Goal: Task Accomplishment & Management: Use online tool/utility

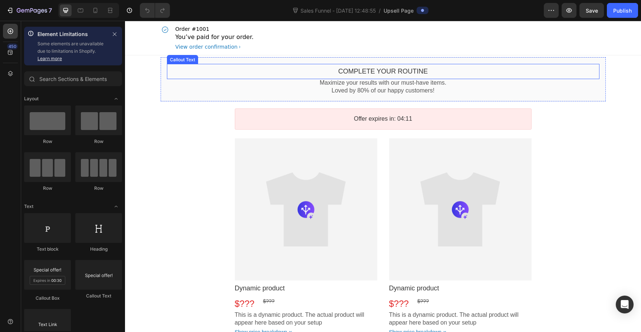
click at [374, 66] on div "Complete your routine Callout Text" at bounding box center [383, 71] width 432 height 15
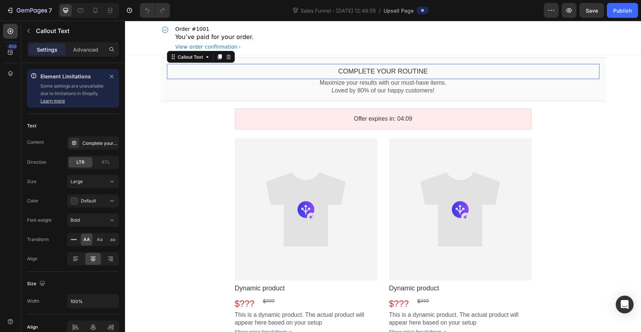
click at [322, 70] on div "Complete your routine" at bounding box center [383, 71] width 432 height 9
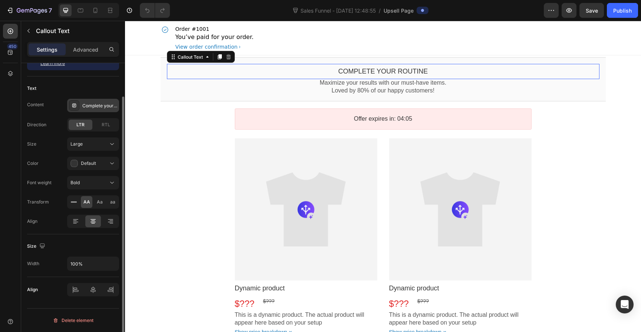
click at [96, 108] on div "Complete your routine" at bounding box center [99, 105] width 35 height 7
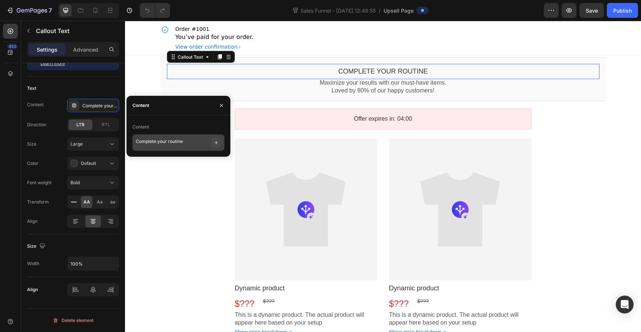
click at [213, 141] on icon "button" at bounding box center [216, 142] width 6 height 6
click at [203, 138] on textarea "Complete your routine" at bounding box center [178, 142] width 92 height 16
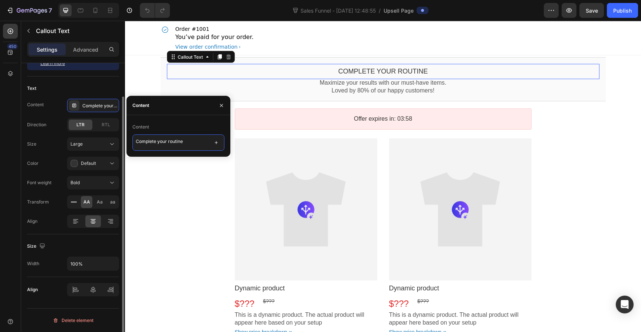
drag, startPoint x: 184, startPoint y: 141, endPoint x: 86, endPoint y: 129, distance: 99.0
click at [86, 129] on div "450 Element Limitations Some elements are unavailable due to limitations in Sho…" at bounding box center [62, 176] width 125 height 311
paste textarea "Verbessere deine Routine"
type textarea "Verbessere deine Routine"
click at [99, 86] on div "Text" at bounding box center [73, 88] width 92 height 12
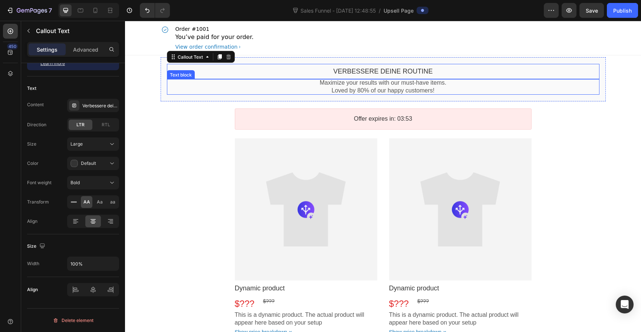
click at [369, 84] on p "Maximize your results with our must-have items." at bounding box center [383, 83] width 432 height 8
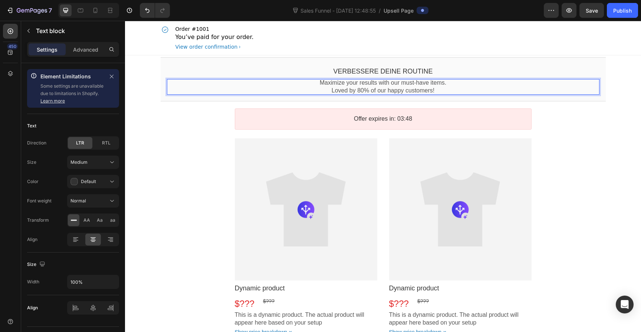
click at [411, 85] on p "Maximize your results with our must-have items." at bounding box center [383, 83] width 432 height 8
drag, startPoint x: 457, startPoint y: 91, endPoint x: 312, endPoint y: 83, distance: 144.9
click at [312, 83] on div "Maximize your results with our must-have items. Loved by 80% of our happy custo…" at bounding box center [383, 87] width 432 height 16
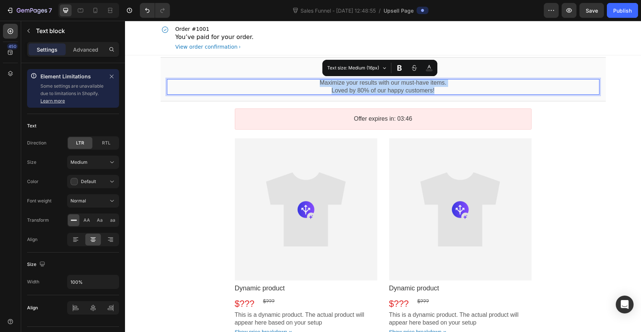
copy div "Maximize your results with our must-have items. Loved by 80% of our happy custo…"
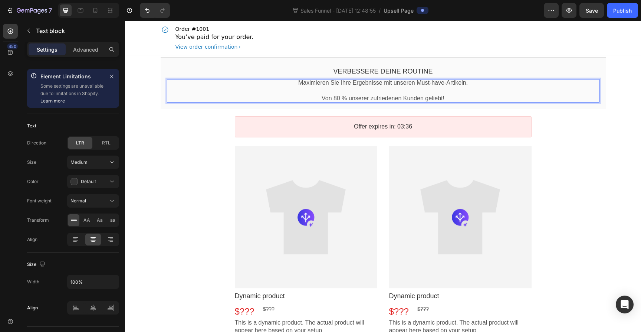
click at [318, 97] on p "Von 80 % unserer zufriedenen Kunden geliebt!" at bounding box center [383, 99] width 432 height 8
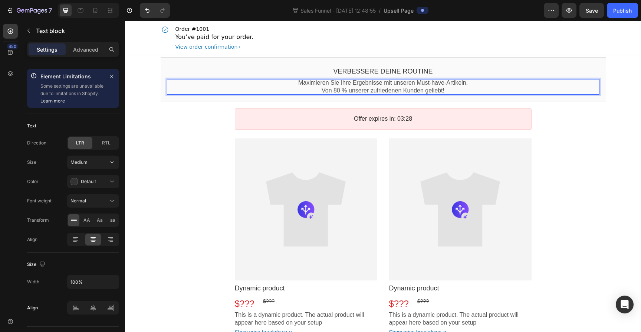
click at [461, 86] on p "Maximieren Sie Ihre Ergebnisse mit unseren Must-have-Artikeln." at bounding box center [383, 83] width 432 height 8
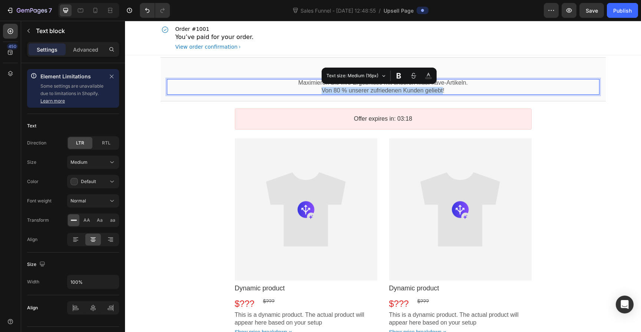
drag, startPoint x: 440, startPoint y: 91, endPoint x: 319, endPoint y: 92, distance: 121.7
click at [319, 92] on p "Von 80 % unserer zufriedenen Kunden geliebt!" at bounding box center [383, 91] width 432 height 8
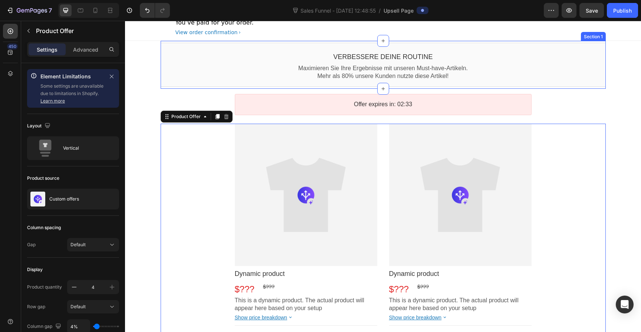
scroll to position [19, 0]
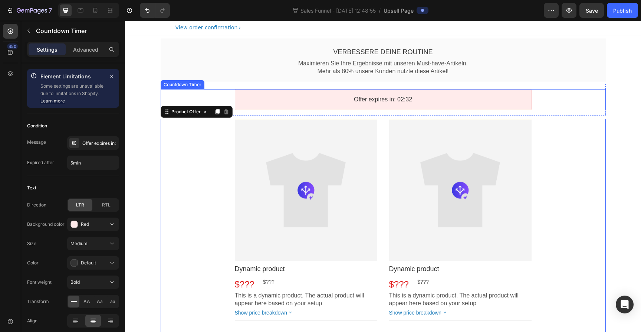
click at [354, 102] on bdo "Offer expires in: 02:32" at bounding box center [383, 99] width 58 height 6
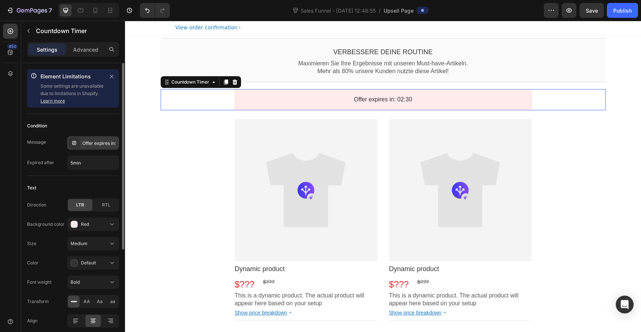
click at [96, 142] on div "Offer expires in:" at bounding box center [99, 143] width 35 height 7
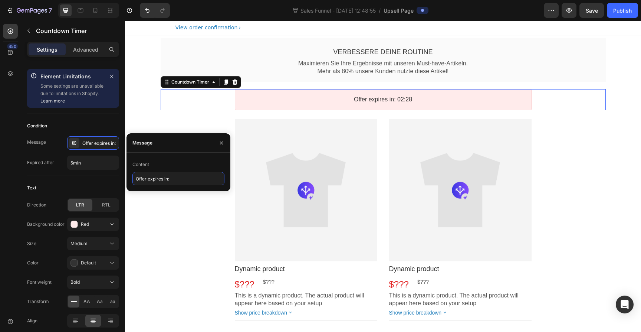
drag, startPoint x: 167, startPoint y: 180, endPoint x: 129, endPoint y: 178, distance: 37.5
click at [129, 178] on div "Content Offer expires in:" at bounding box center [178, 171] width 104 height 27
drag, startPoint x: 167, startPoint y: 179, endPoint x: 127, endPoint y: 180, distance: 40.1
click at [128, 180] on div "Content Offer expires in:" at bounding box center [178, 171] width 104 height 27
type input "20% Paket Angebot endet in:"
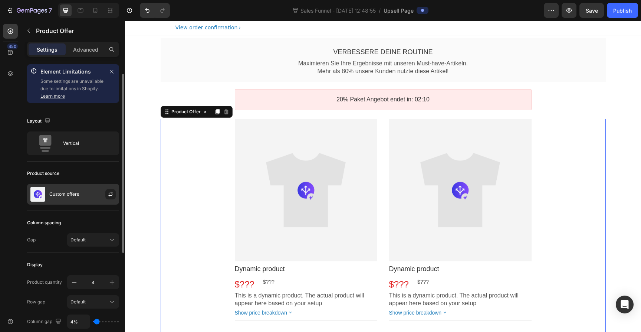
scroll to position [14, 0]
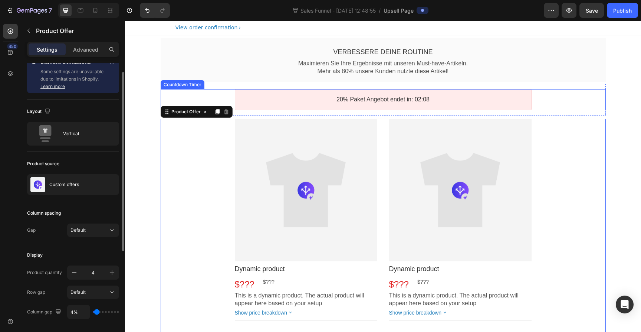
click at [299, 99] on div "20% Paket Angebot endet in: 02:08" at bounding box center [382, 100] width 283 height 8
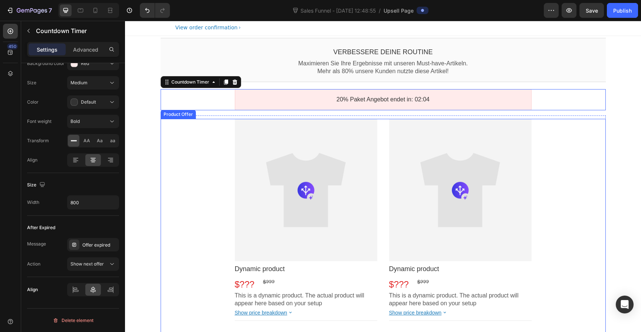
scroll to position [71, 0]
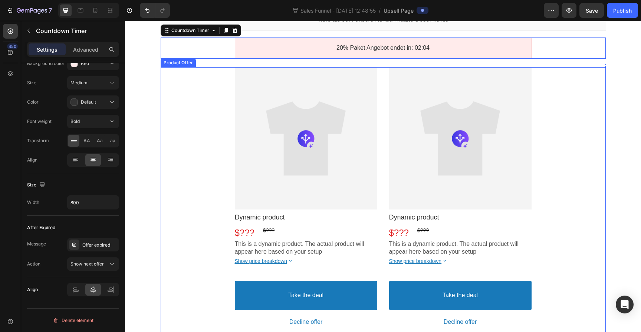
click at [197, 188] on div "Product Images Dynamic product Product Title $??? Price $??? Price Row This is …" at bounding box center [383, 333] width 445 height 533
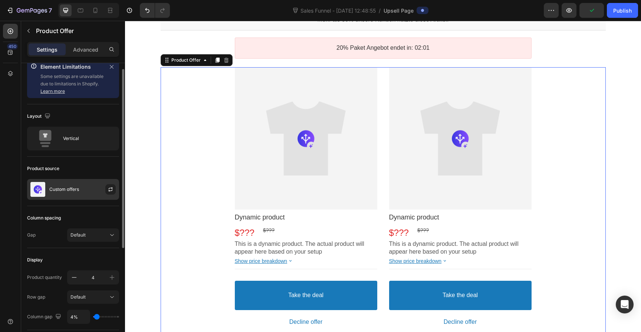
scroll to position [14, 0]
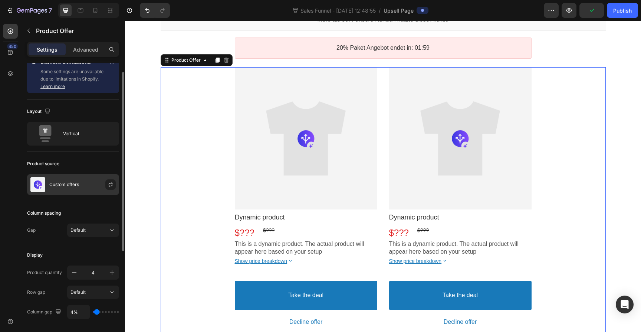
click at [65, 181] on div "Custom offers" at bounding box center [73, 184] width 92 height 21
click at [108, 182] on icon "button" at bounding box center [111, 184] width 6 height 6
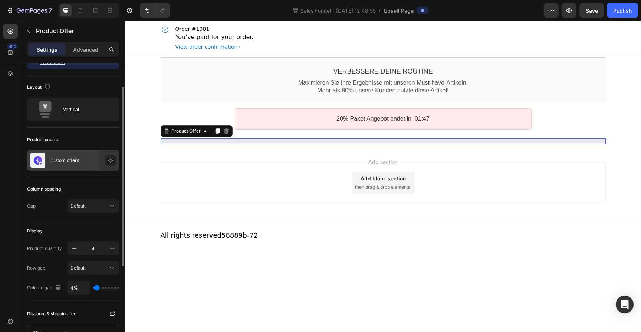
scroll to position [43, 0]
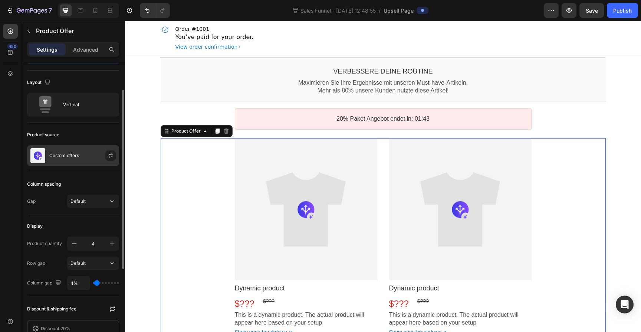
click at [76, 151] on div "Custom offers" at bounding box center [73, 155] width 92 height 21
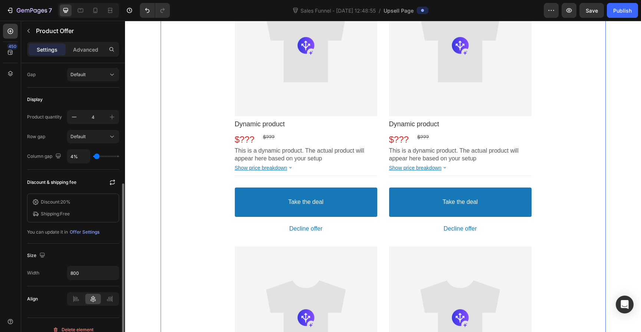
scroll to position [0, 0]
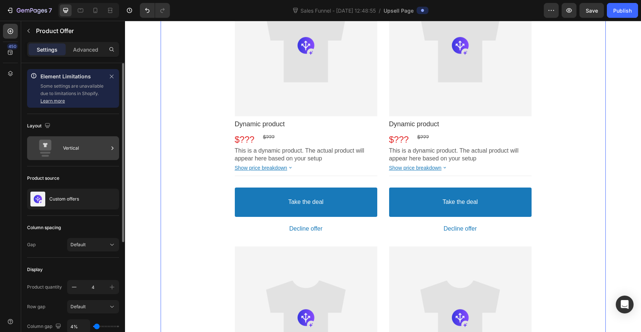
click at [78, 149] on div "Vertical" at bounding box center [85, 147] width 45 height 17
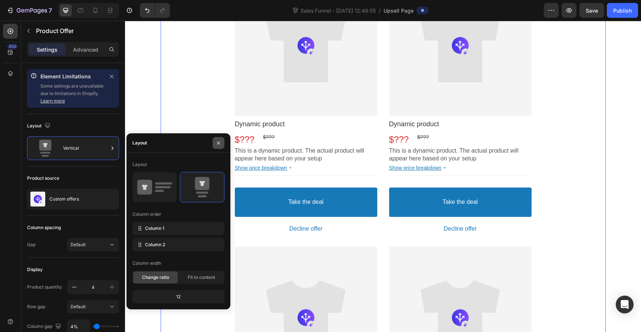
drag, startPoint x: 216, startPoint y: 139, endPoint x: 119, endPoint y: 131, distance: 97.1
click at [216, 139] on button "button" at bounding box center [219, 143] width 12 height 12
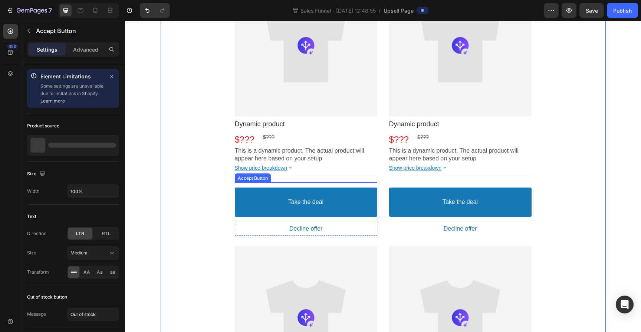
click at [256, 194] on button "Take the deal" at bounding box center [306, 201] width 142 height 29
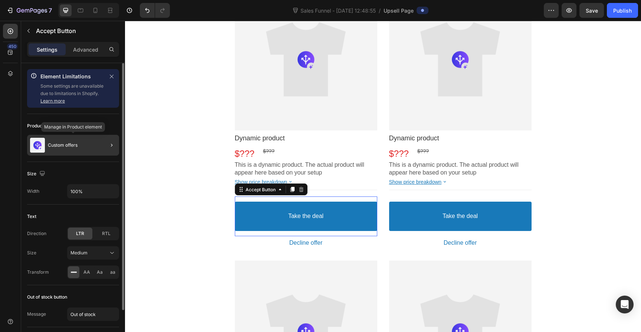
click at [86, 144] on div "Custom offers" at bounding box center [73, 145] width 92 height 21
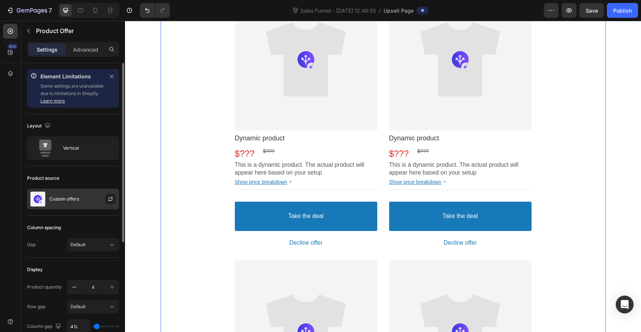
click at [89, 207] on div "Custom offers" at bounding box center [73, 198] width 92 height 21
click at [86, 200] on div "Custom offers" at bounding box center [73, 198] width 92 height 21
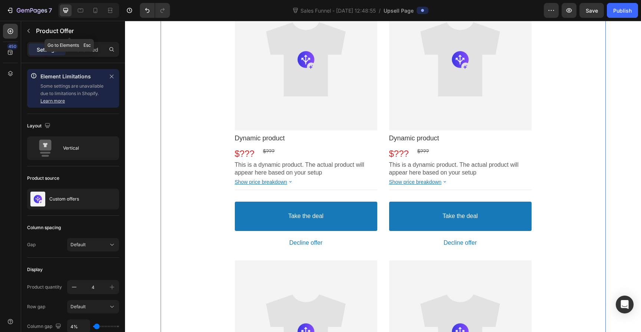
click at [29, 29] on icon "button" at bounding box center [28, 31] width 2 height 4
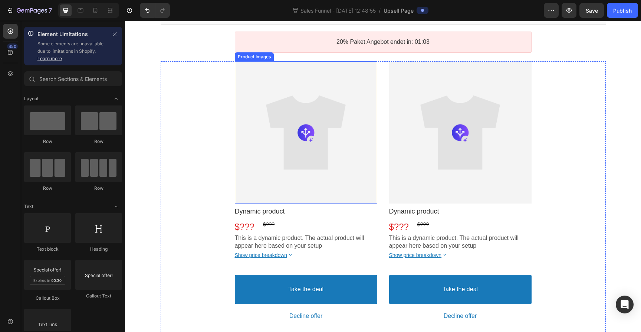
scroll to position [35, 0]
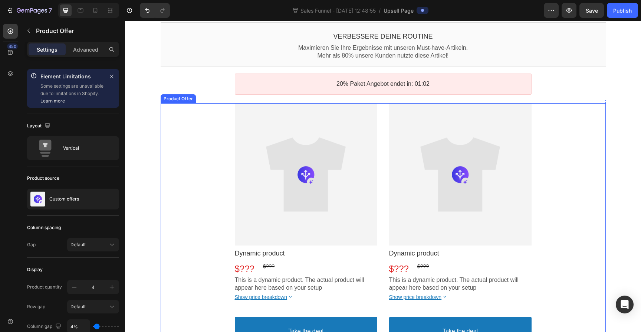
click at [180, 95] on div "Product Offer" at bounding box center [186, 96] width 32 height 6
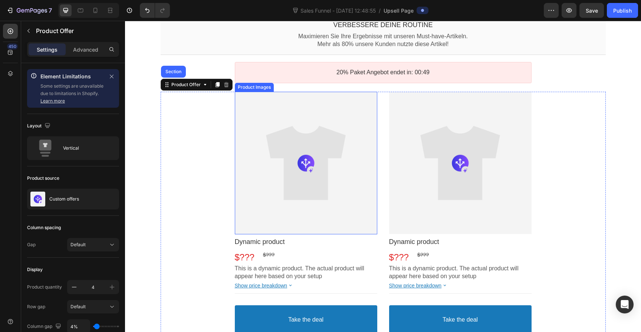
scroll to position [42, 0]
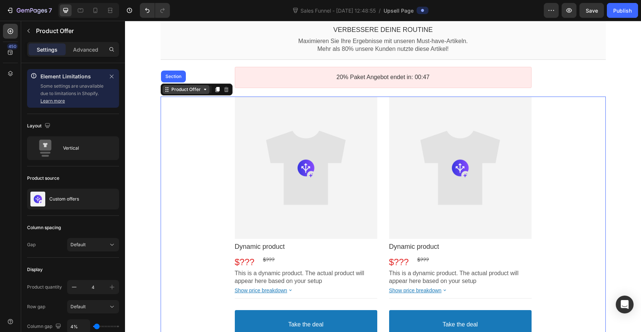
click at [191, 92] on div "Product Offer" at bounding box center [185, 89] width 47 height 9
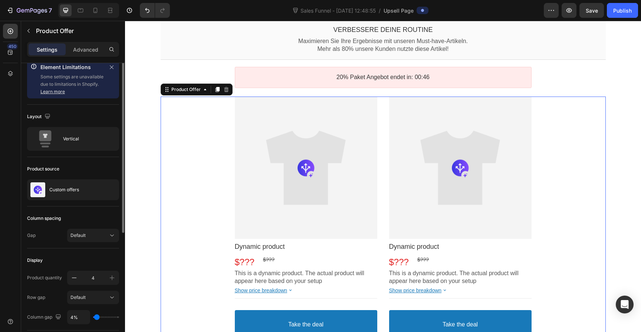
scroll to position [14, 0]
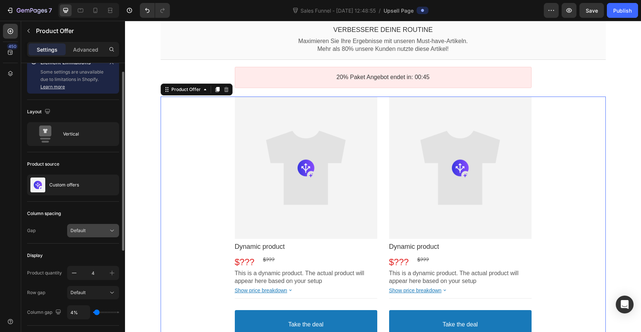
click at [93, 226] on button "Default" at bounding box center [93, 230] width 52 height 13
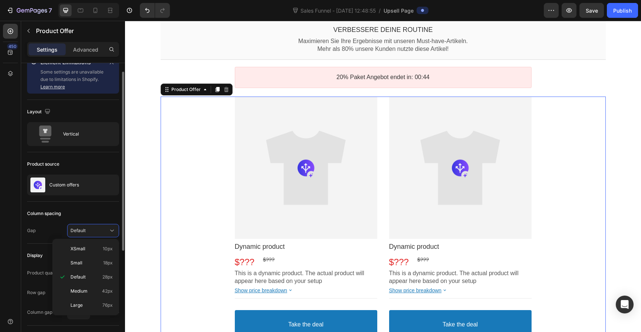
click at [93, 217] on div "Column spacing" at bounding box center [73, 213] width 92 height 12
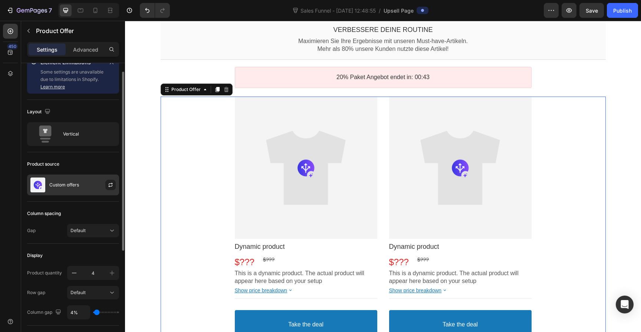
click at [87, 190] on div "Custom offers" at bounding box center [73, 184] width 92 height 21
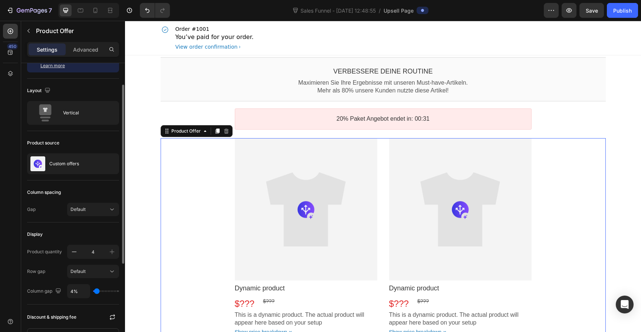
scroll to position [0, 0]
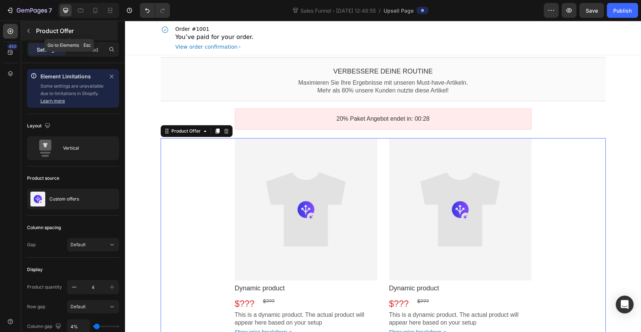
click at [30, 27] on button "button" at bounding box center [29, 31] width 12 height 12
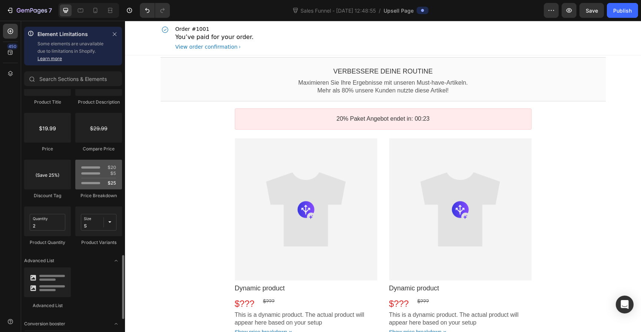
scroll to position [674, 0]
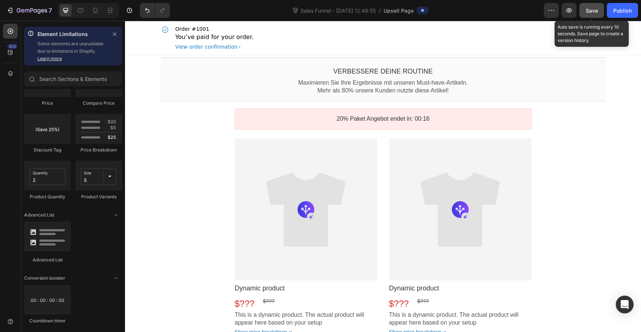
click at [599, 14] on button "Save" at bounding box center [591, 10] width 24 height 15
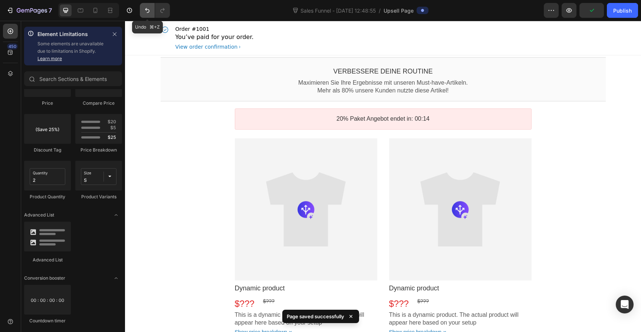
click at [149, 13] on icon "Undo/Redo" at bounding box center [147, 10] width 7 height 7
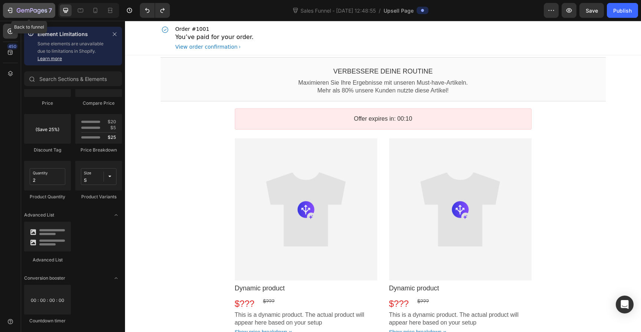
click at [27, 10] on icon "button" at bounding box center [32, 11] width 30 height 6
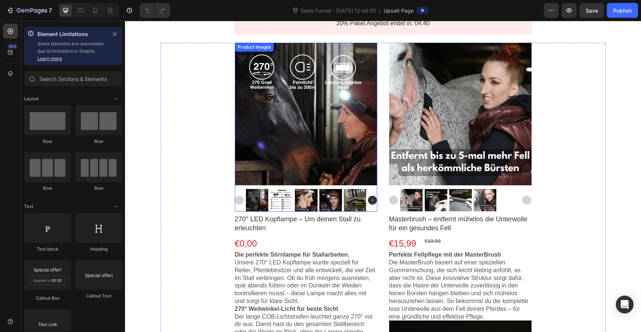
scroll to position [48, 0]
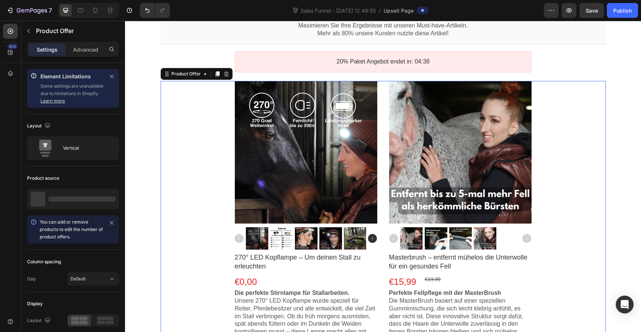
scroll to position [95, 0]
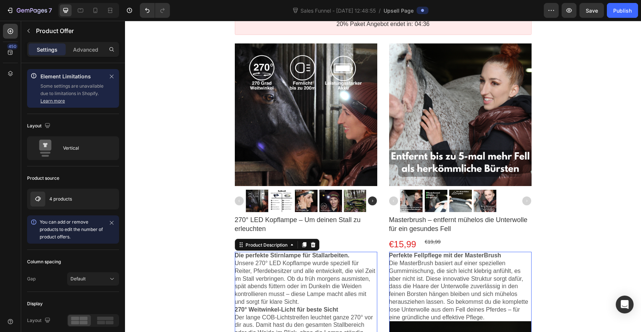
click at [275, 274] on p "Unsere 270° LED Kopflampe wurde speziell für Reiter, Pferdebesitzer und alle en…" at bounding box center [306, 282] width 142 height 46
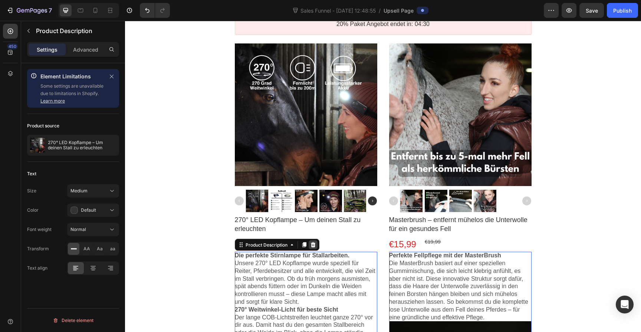
click at [310, 243] on icon at bounding box center [312, 244] width 5 height 5
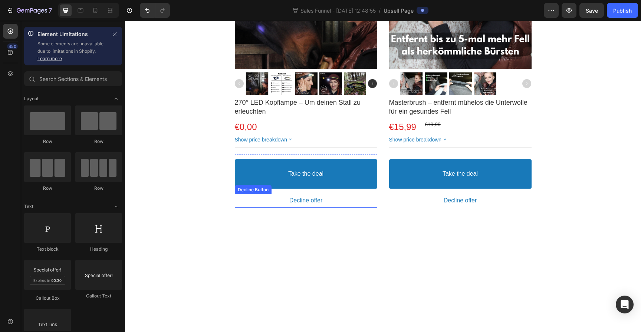
scroll to position [207, 0]
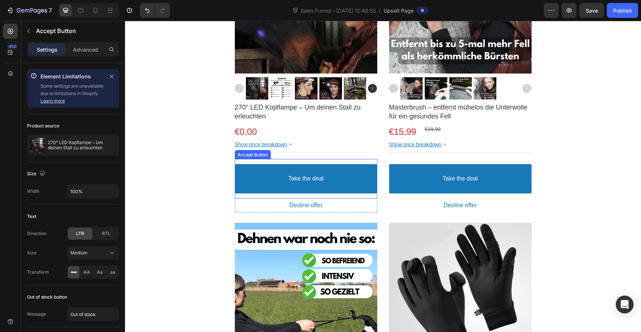
click at [318, 167] on button "Take the deal" at bounding box center [306, 178] width 142 height 29
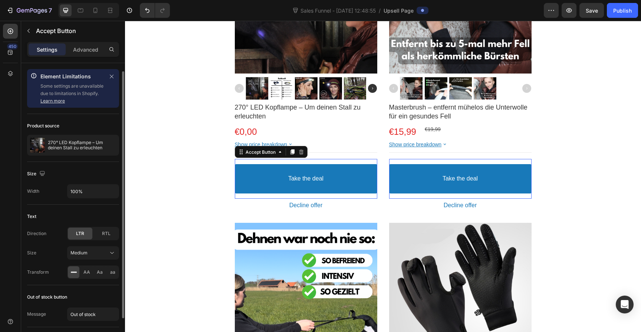
scroll to position [4, 0]
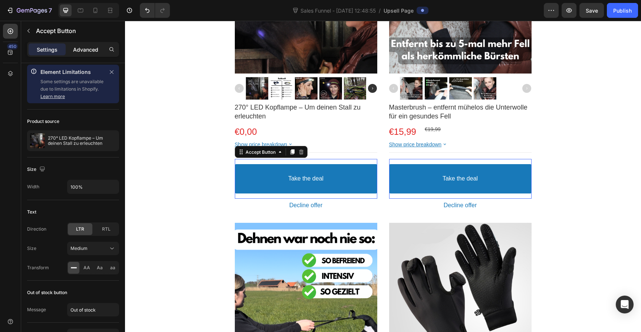
click at [84, 46] on p "Advanced" at bounding box center [85, 50] width 25 height 8
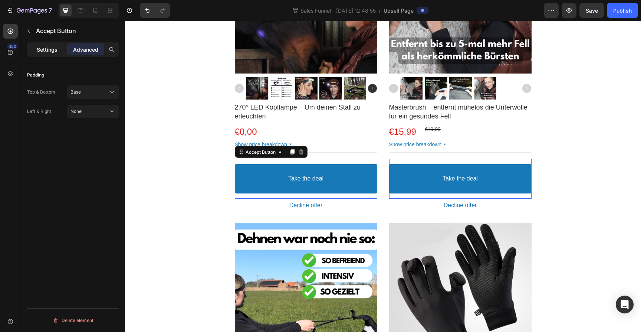
click at [59, 50] on div "Settings" at bounding box center [47, 49] width 37 height 12
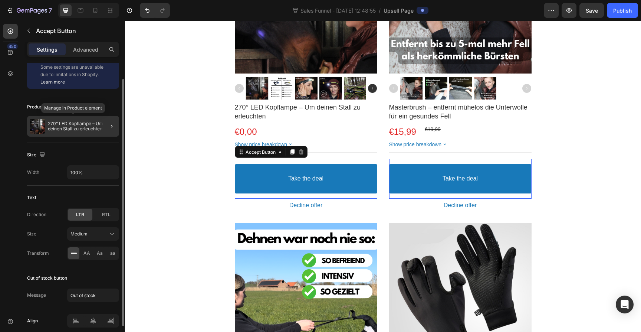
scroll to position [50, 0]
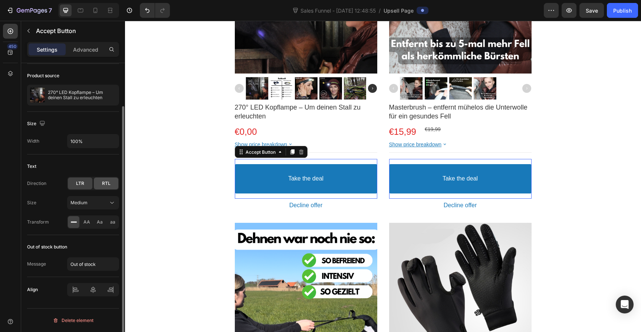
click at [100, 187] on div "RTL" at bounding box center [106, 183] width 24 height 12
click at [81, 185] on span "LTR" at bounding box center [80, 183] width 8 height 7
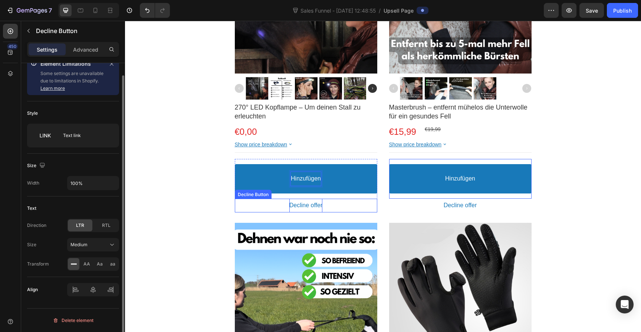
click at [300, 207] on bdo "Decline offer" at bounding box center [305, 205] width 33 height 8
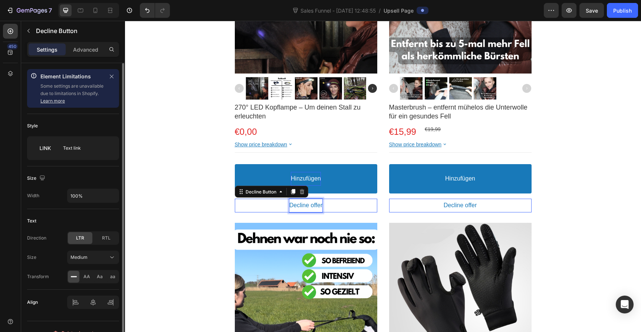
click at [301, 207] on p "Decline offer" at bounding box center [305, 205] width 33 height 8
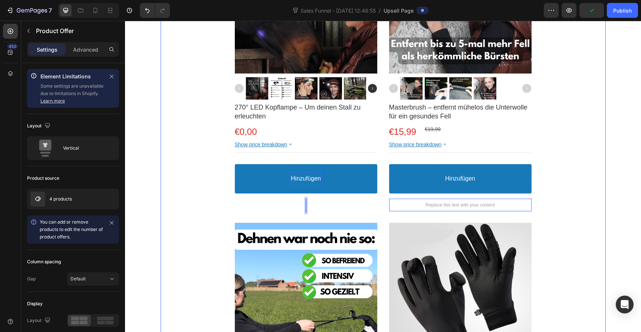
click at [214, 195] on div "Product Images 270° LED Kopflampe – Um deinen Stall zu erleuchten Product Title…" at bounding box center [383, 217] width 445 height 572
click at [274, 206] on button at bounding box center [306, 205] width 142 height 14
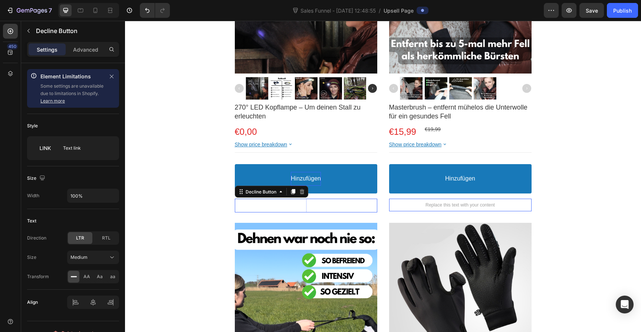
click at [295, 203] on button at bounding box center [306, 205] width 142 height 14
click at [302, 206] on button at bounding box center [306, 205] width 142 height 14
click at [296, 207] on button at bounding box center [306, 205] width 142 height 14
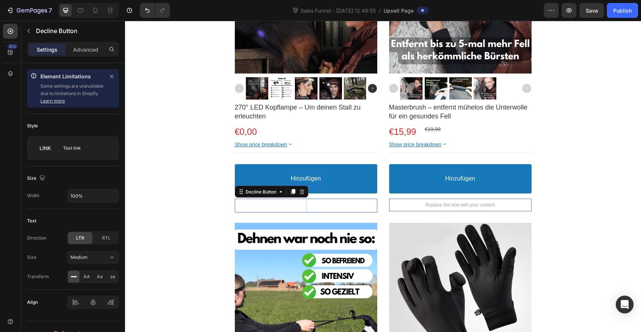
click at [296, 207] on button at bounding box center [306, 205] width 142 height 14
click at [300, 206] on button at bounding box center [306, 205] width 142 height 14
click at [405, 206] on button "Replace this text with your content" at bounding box center [460, 204] width 142 height 13
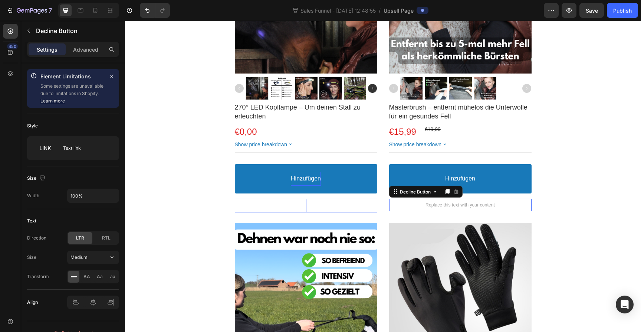
click at [405, 206] on button "Replace this text with your content" at bounding box center [460, 204] width 142 height 13
click at [407, 205] on button "Replace this text with your content" at bounding box center [460, 204] width 142 height 13
click at [389, 198] on button "Ablehnen" at bounding box center [460, 205] width 142 height 14
click at [389, 198] on button "Nein" at bounding box center [460, 205] width 142 height 14
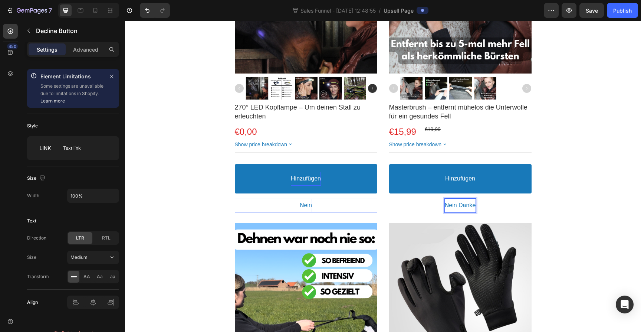
click at [389, 198] on button "Nein Danke" at bounding box center [460, 205] width 142 height 14
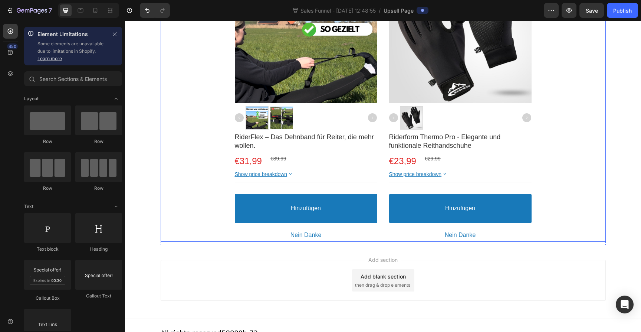
scroll to position [485, 0]
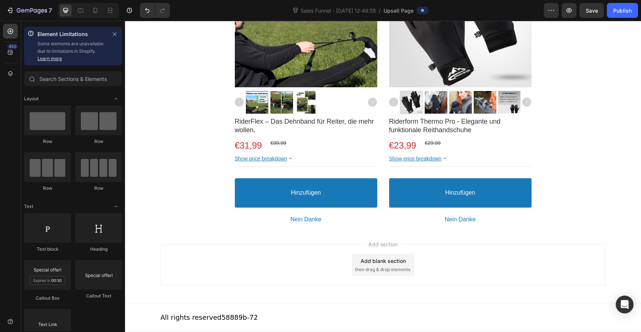
click at [384, 262] on div "Add blank section" at bounding box center [383, 261] width 45 height 8
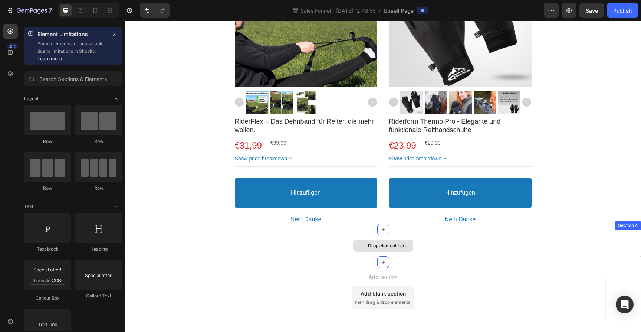
click at [376, 248] on div "Drop element here" at bounding box center [387, 246] width 39 height 6
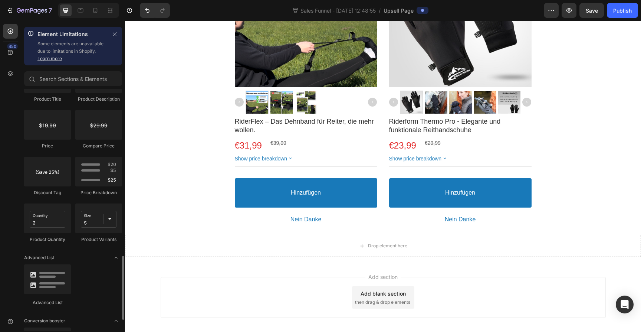
scroll to position [674, 0]
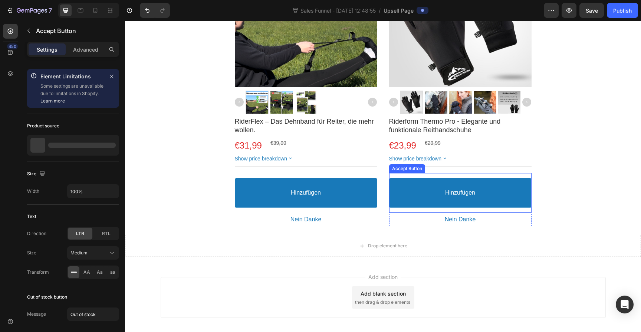
click at [480, 185] on button "Hinzufügen" at bounding box center [460, 192] width 142 height 29
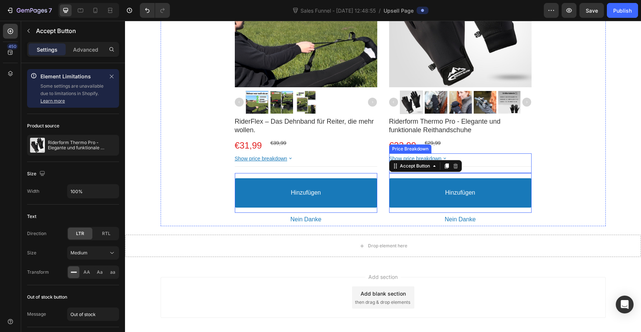
click at [441, 156] on icon at bounding box center [444, 158] width 6 height 6
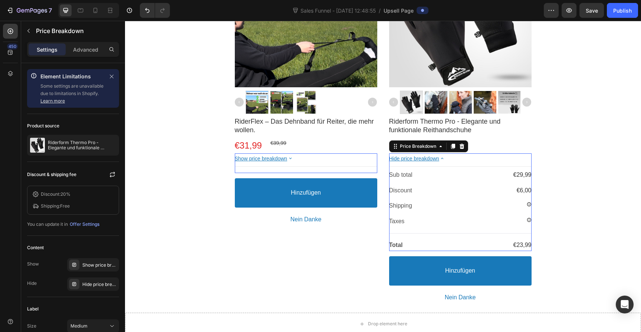
click at [442, 156] on icon at bounding box center [442, 158] width 6 height 6
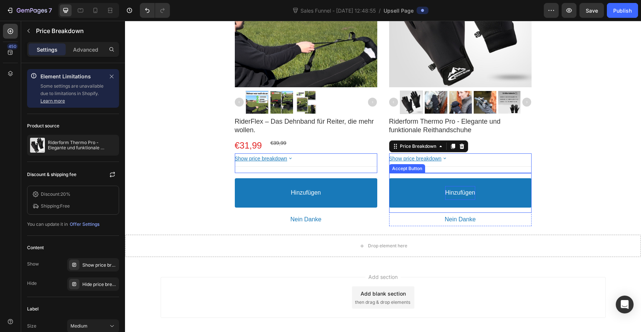
click at [446, 193] on p "Hinzufügen" at bounding box center [460, 193] width 30 height 8
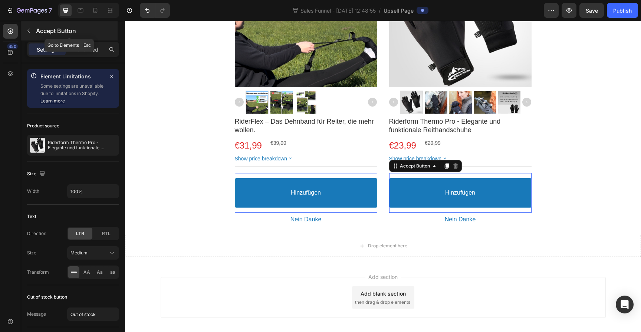
click at [32, 35] on button "button" at bounding box center [29, 31] width 12 height 12
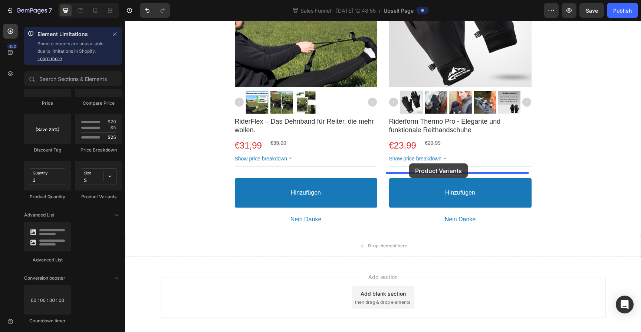
drag, startPoint x: 215, startPoint y: 207, endPoint x: 409, endPoint y: 163, distance: 199.1
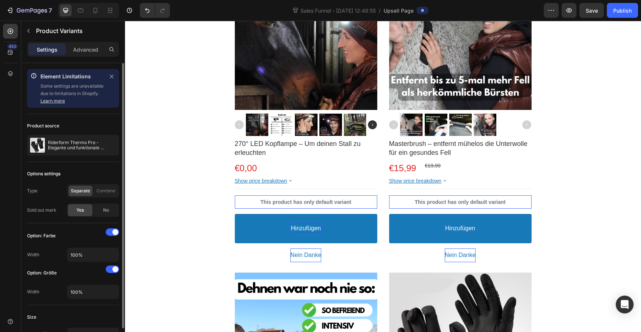
scroll to position [90, 0]
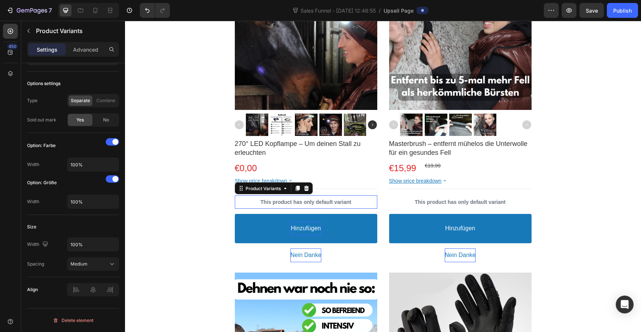
click at [290, 200] on p "This product has only default variant" at bounding box center [306, 201] width 142 height 13
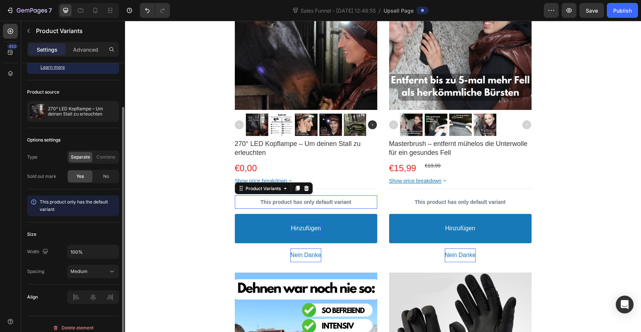
scroll to position [41, 0]
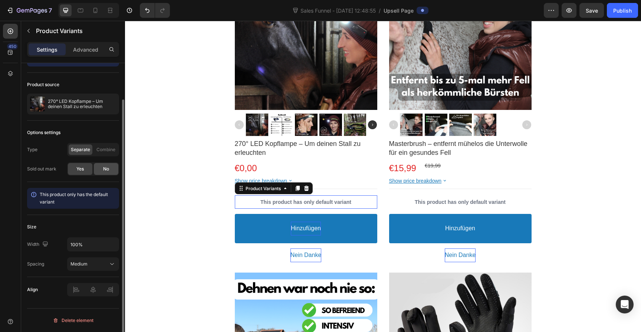
click at [101, 167] on div "No" at bounding box center [106, 169] width 24 height 12
click at [71, 169] on div "Yes" at bounding box center [80, 169] width 24 height 12
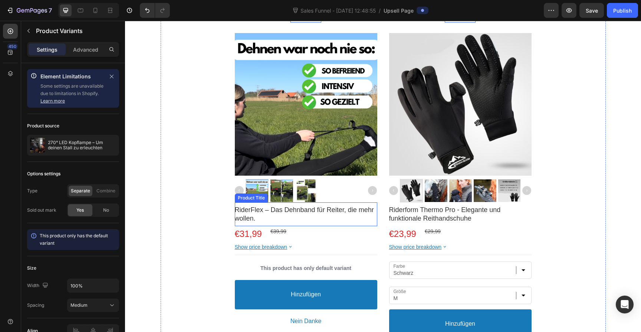
scroll to position [477, 0]
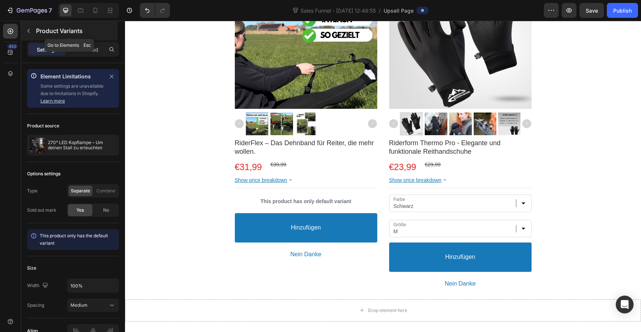
click at [32, 34] on button "button" at bounding box center [29, 31] width 12 height 12
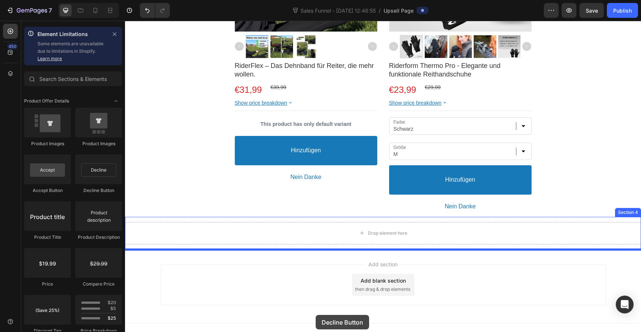
scroll to position [574, 0]
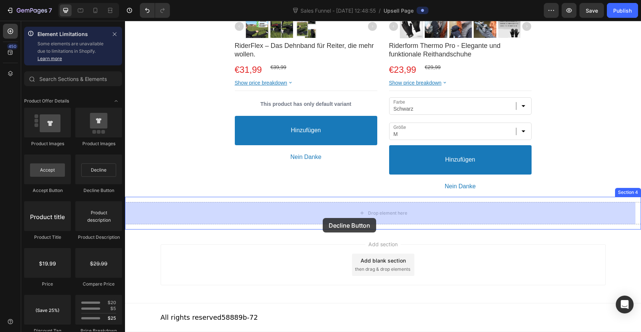
drag, startPoint x: 224, startPoint y: 187, endPoint x: 323, endPoint y: 218, distance: 103.8
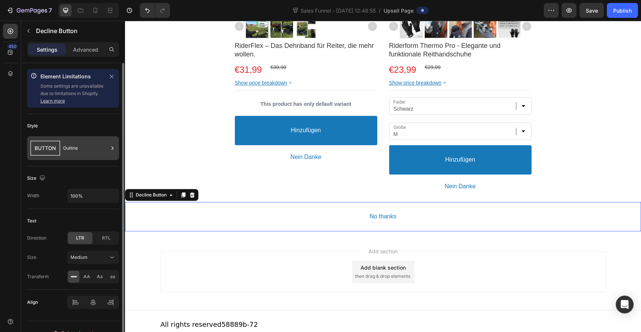
click at [89, 152] on div "Outline" at bounding box center [85, 147] width 45 height 17
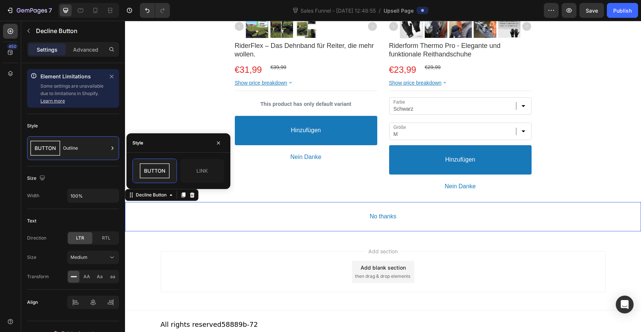
click at [358, 217] on button "No thanks" at bounding box center [383, 216] width 516 height 29
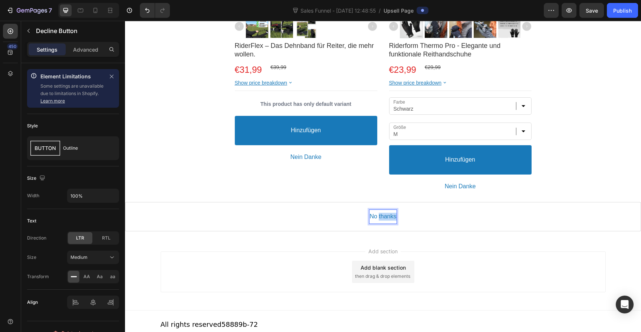
click at [389, 215] on p "No thanks" at bounding box center [382, 217] width 27 height 8
click at [125, 202] on button "Nein" at bounding box center [383, 216] width 516 height 29
click at [125, 202] on button "Nein Danke" at bounding box center [383, 216] width 516 height 29
click at [255, 202] on div "Nein Danke" at bounding box center [383, 216] width 516 height 29
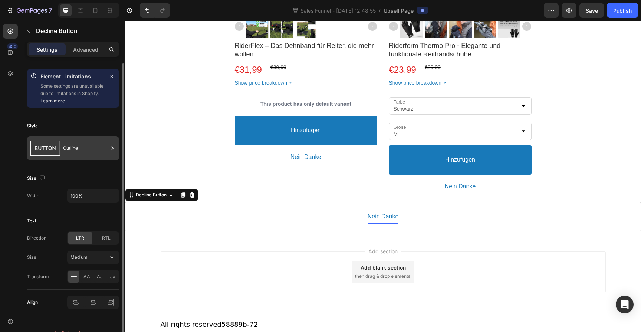
click at [72, 149] on div "Outline" at bounding box center [85, 147] width 45 height 17
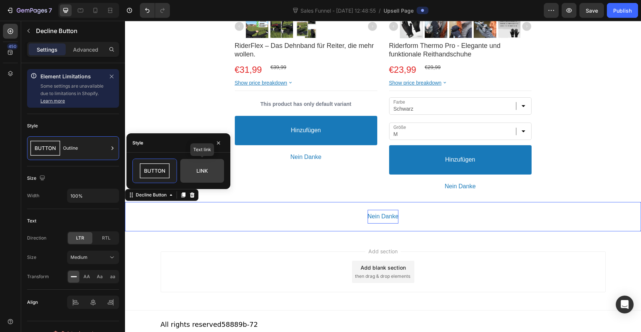
click at [216, 173] on icon at bounding box center [202, 170] width 35 height 15
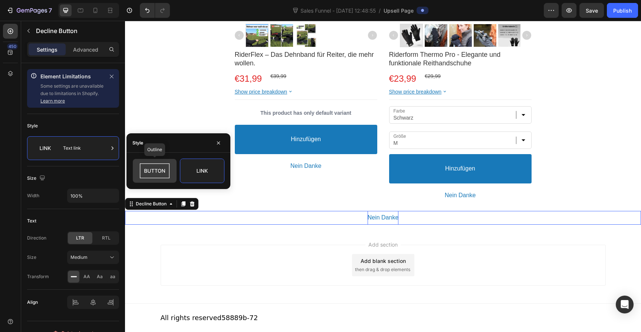
click at [161, 168] on icon at bounding box center [154, 170] width 35 height 15
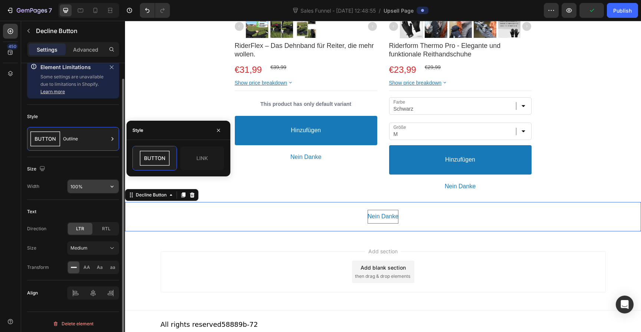
scroll to position [13, 0]
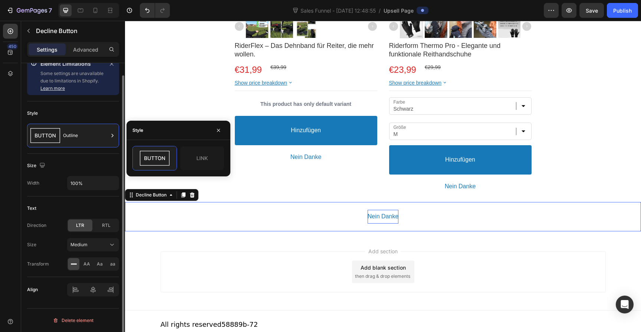
click at [75, 165] on div "Size" at bounding box center [73, 165] width 92 height 12
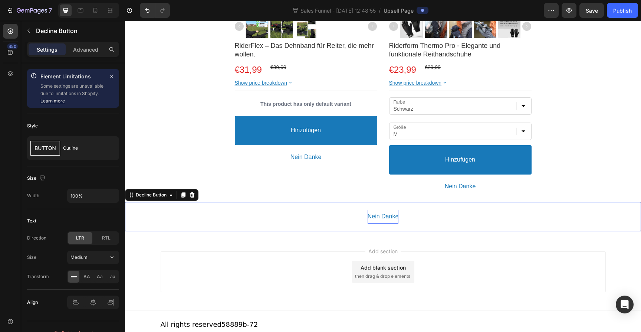
scroll to position [569, 0]
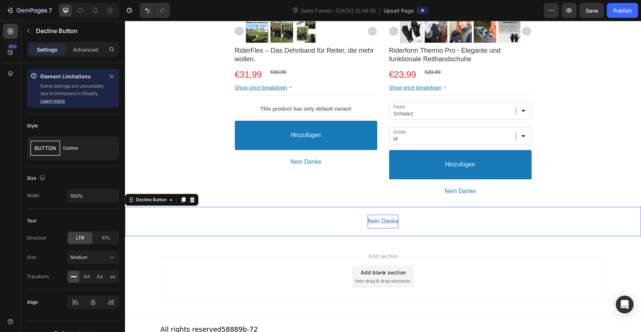
click at [202, 257] on div "Add section Add blank section then drag & drop elements" at bounding box center [383, 276] width 445 height 41
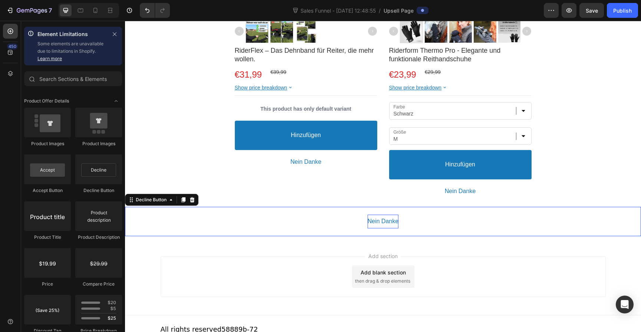
click at [297, 216] on button "Nein Danke" at bounding box center [383, 221] width 516 height 29
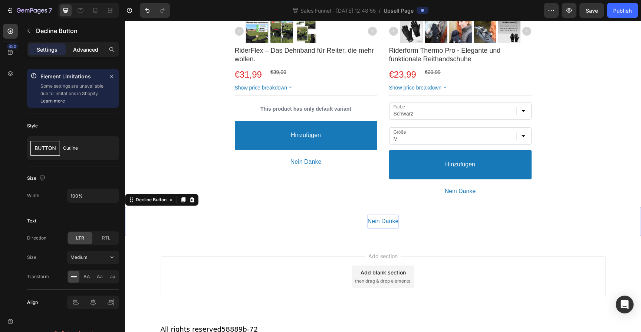
click at [75, 43] on div "Advanced" at bounding box center [85, 49] width 37 height 12
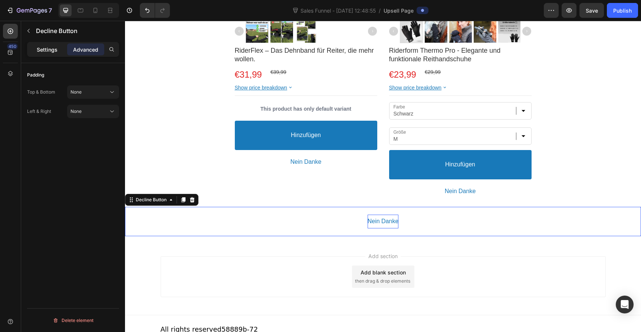
click at [52, 46] on p "Settings" at bounding box center [47, 50] width 21 height 8
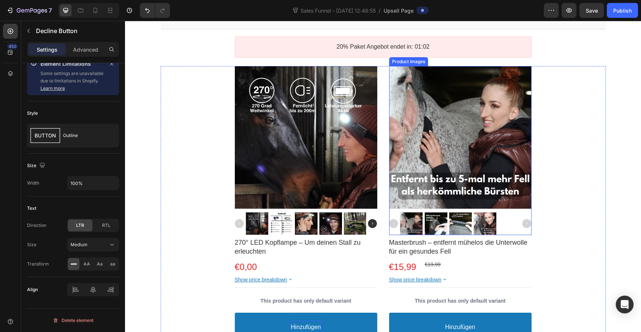
scroll to position [77, 0]
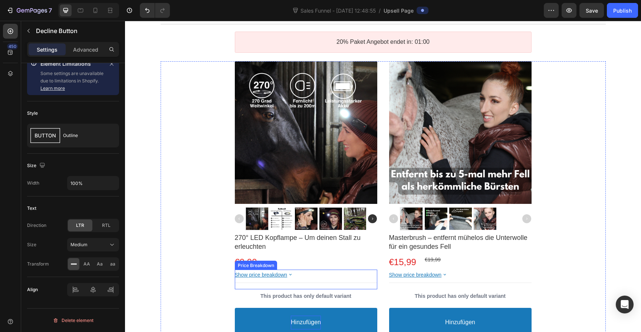
click at [314, 276] on div "Show price breakdown" at bounding box center [306, 274] width 142 height 7
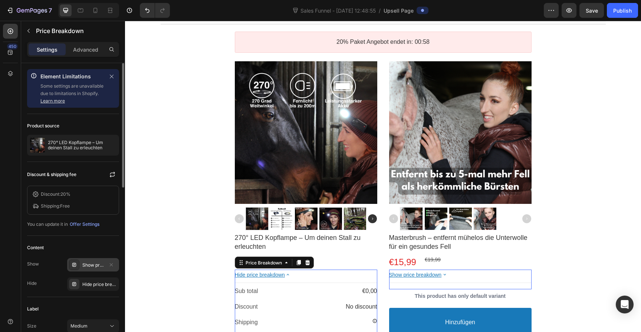
scroll to position [62, 0]
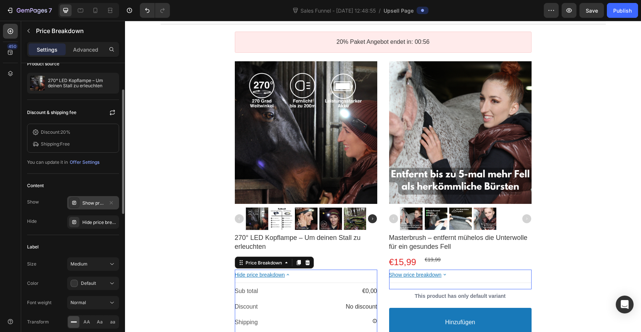
click at [93, 200] on div "Show price breakdown" at bounding box center [93, 203] width 22 height 7
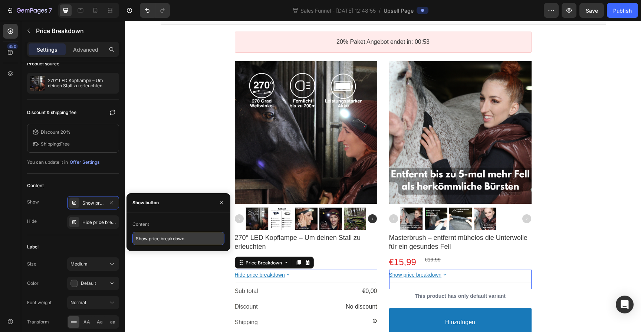
drag, startPoint x: 197, startPoint y: 243, endPoint x: 178, endPoint y: 238, distance: 18.8
click at [178, 238] on input "Show price breakdown" at bounding box center [178, 237] width 92 height 13
drag, startPoint x: 169, startPoint y: 240, endPoint x: 126, endPoint y: 238, distance: 43.0
click at [127, 239] on div "Content Show price breakdown" at bounding box center [178, 231] width 104 height 27
type input "mehr"
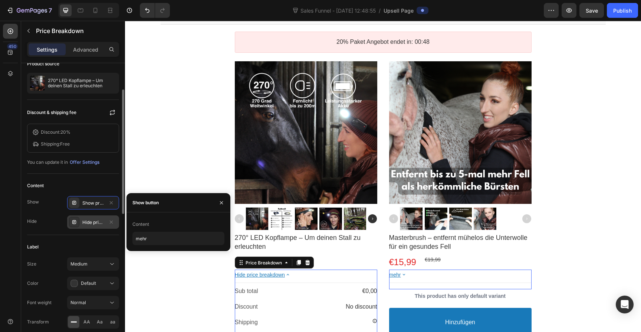
click at [93, 226] on div "Hide price breakdown" at bounding box center [93, 221] width 52 height 13
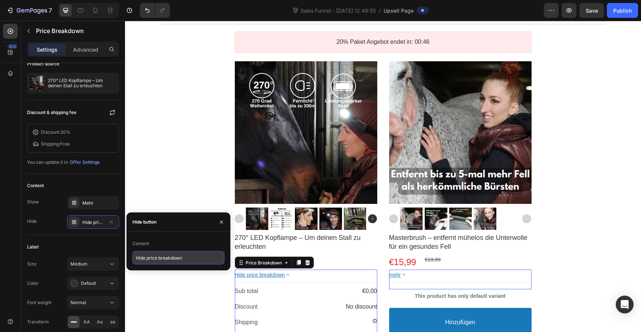
drag, startPoint x: 192, startPoint y: 262, endPoint x: 136, endPoint y: 257, distance: 55.9
click at [136, 257] on input "Hide price breakdown" at bounding box center [178, 257] width 92 height 13
drag, startPoint x: 186, startPoint y: 255, endPoint x: 128, endPoint y: 256, distance: 58.2
click at [128, 255] on div "Content Hide price breakdown" at bounding box center [178, 250] width 104 height 27
type input "Weniger"
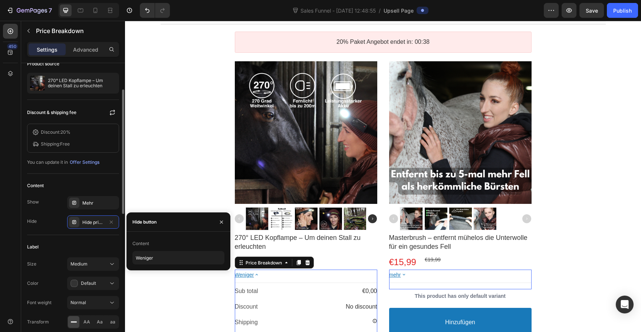
click at [102, 237] on div "Label Size Medium Color Default Font weight Normal Transform AA Aa aa" at bounding box center [73, 285] width 92 height 100
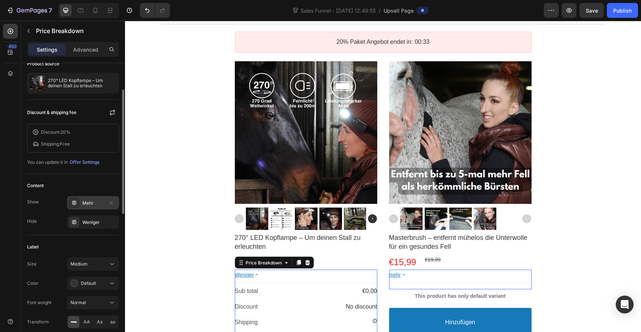
click at [99, 206] on div "Mehr" at bounding box center [93, 202] width 52 height 13
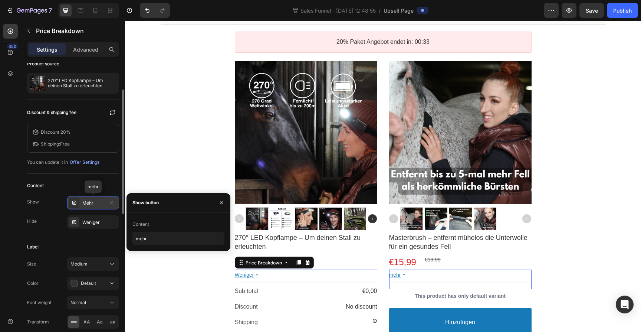
click at [99, 204] on div "Mehr" at bounding box center [93, 203] width 22 height 7
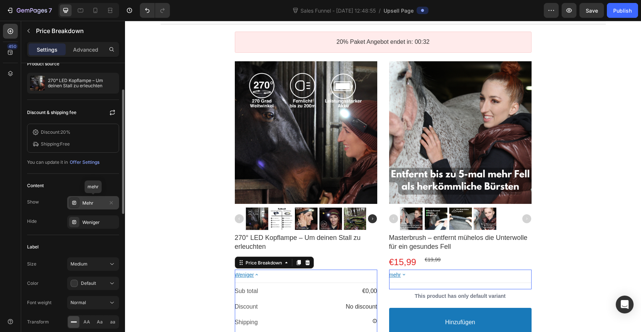
click at [100, 204] on div "Mehr" at bounding box center [93, 203] width 22 height 7
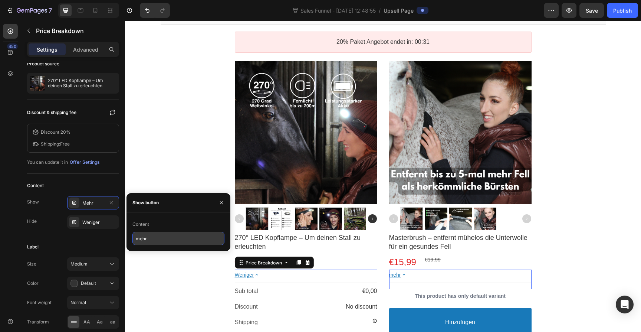
click at [155, 240] on input "mehr" at bounding box center [178, 237] width 92 height 13
type input "Mehr dazu"
click at [101, 236] on div "Label Size Medium Color Default Font weight Normal Transform AA Aa aa" at bounding box center [73, 285] width 92 height 100
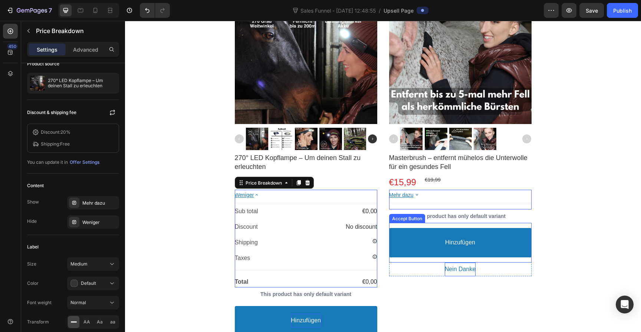
scroll to position [0, 0]
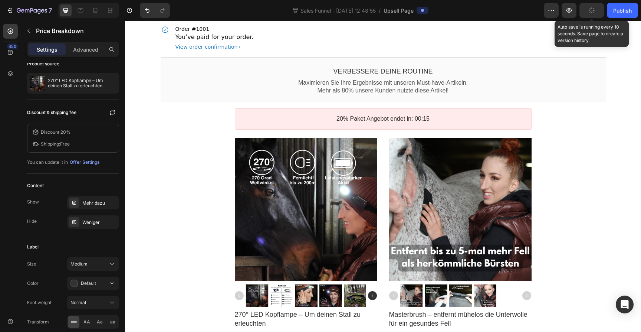
click at [583, 11] on button "button" at bounding box center [591, 10] width 24 height 15
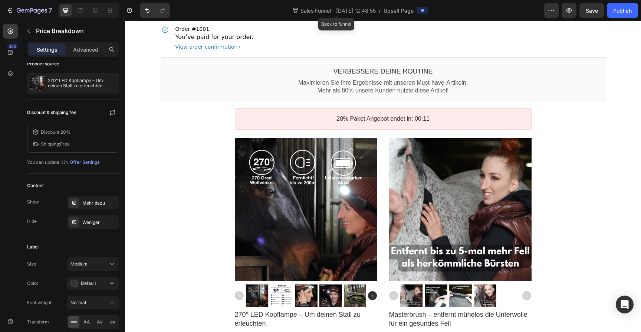
click at [317, 13] on span "Sales Funnel - [DATE] 12:48:55" at bounding box center [338, 11] width 78 height 8
